Goal: Navigation & Orientation: Find specific page/section

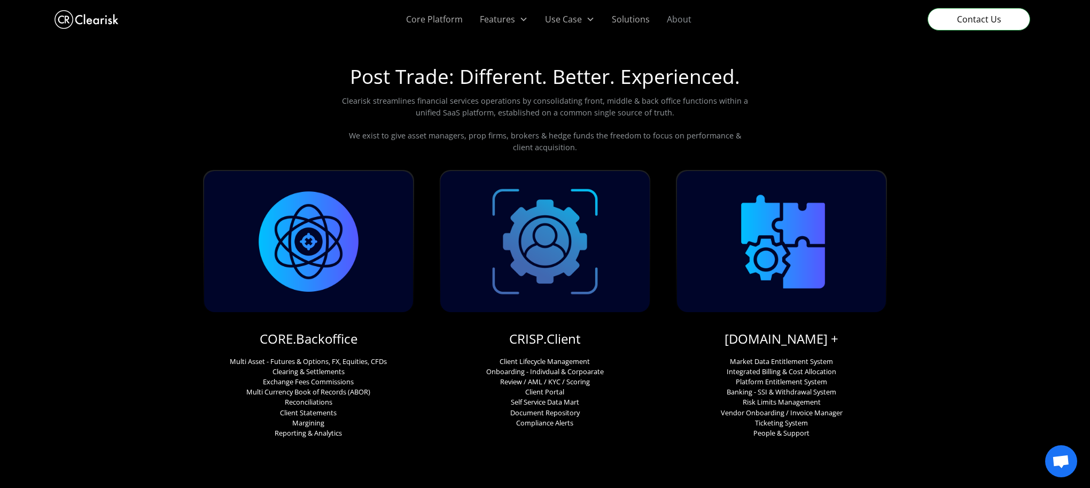
click at [667, 21] on link "About" at bounding box center [679, 19] width 42 height 38
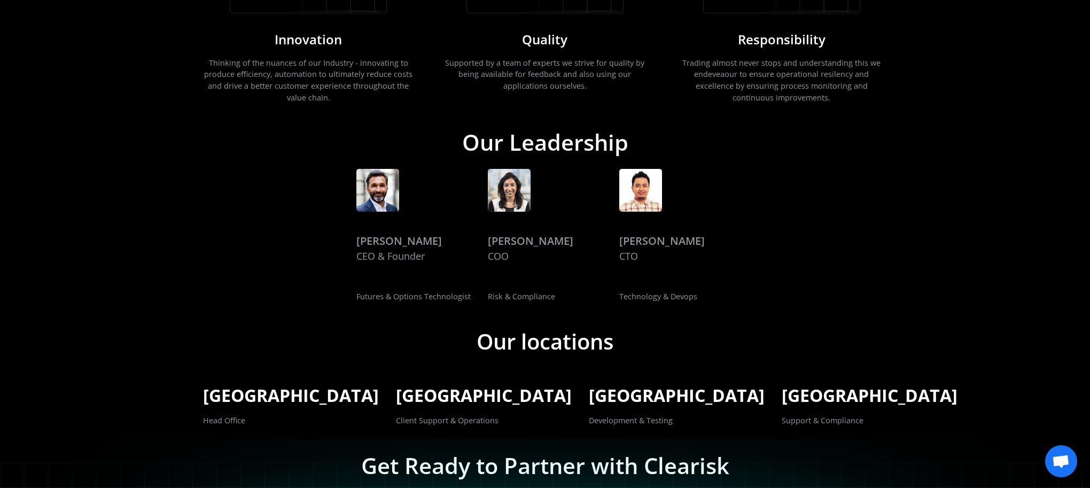
scroll to position [1660, 0]
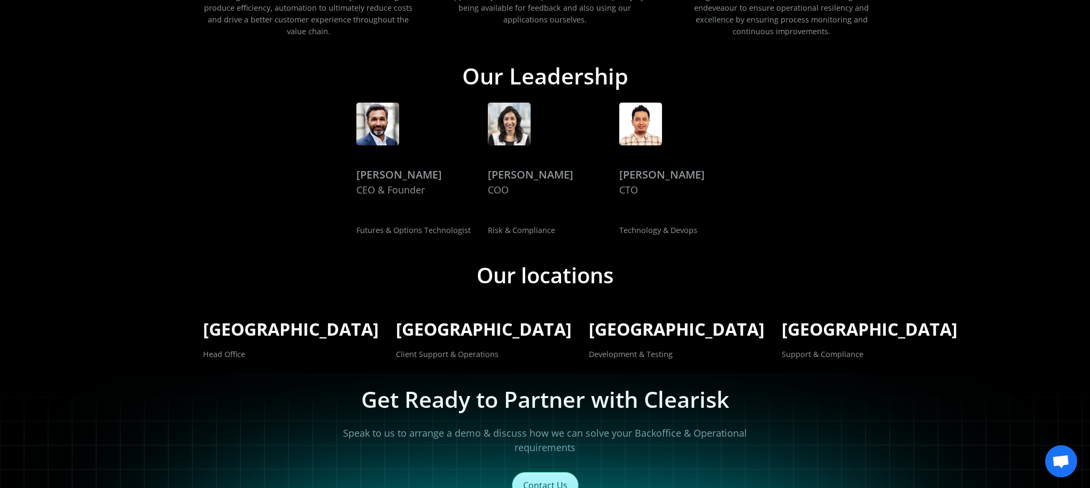
click at [410, 175] on div "[PERSON_NAME]" at bounding box center [398, 175] width 85 height 16
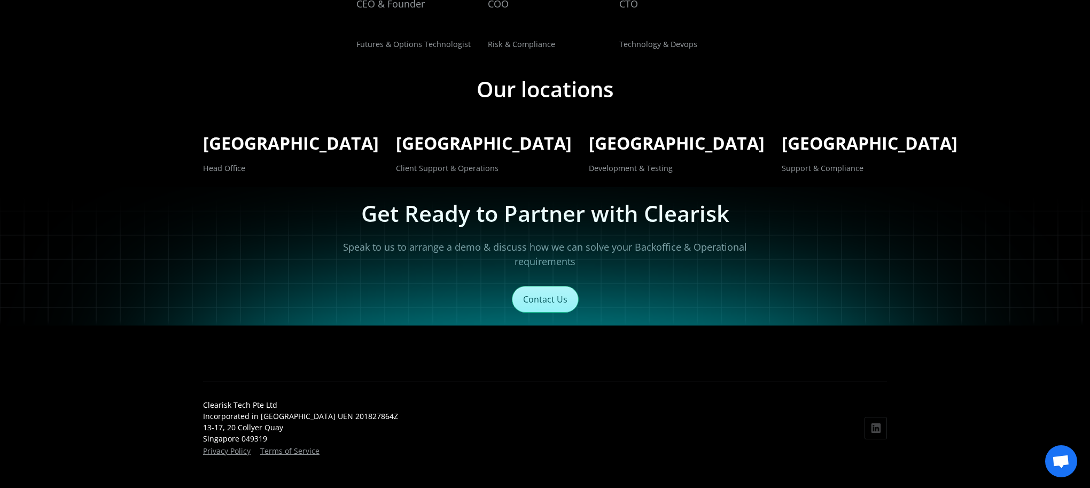
scroll to position [1857, 0]
